Goal: Task Accomplishment & Management: Complete application form

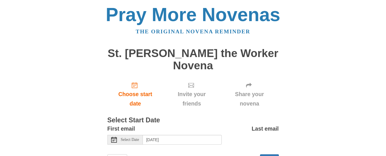
scroll to position [14, 0]
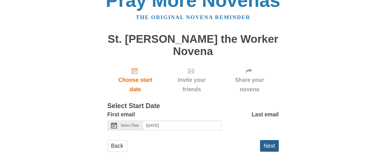
click at [269, 140] on button "Next" at bounding box center [269, 146] width 19 height 12
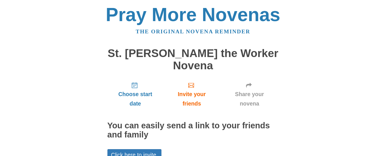
scroll to position [27, 0]
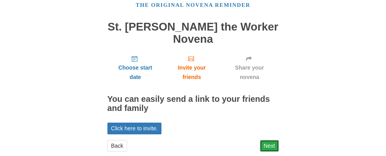
click at [265, 140] on link "Next" at bounding box center [269, 146] width 19 height 12
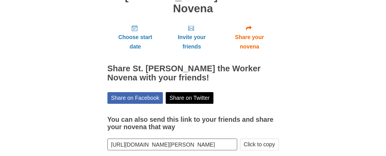
scroll to position [73, 0]
